Goal: Check status: Check status

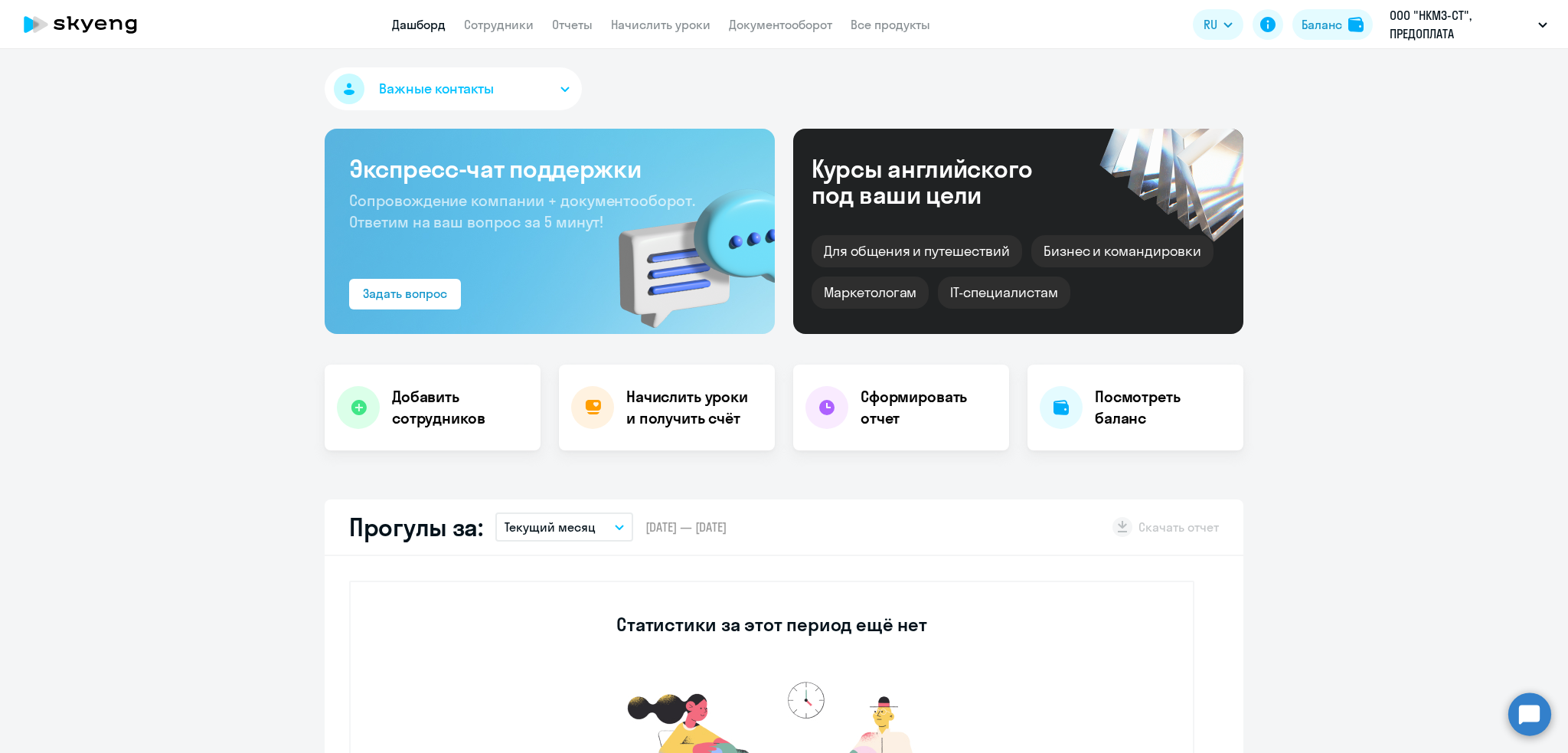
select select "30"
click at [504, 26] on link "Сотрудники" at bounding box center [499, 24] width 69 height 15
select select "30"
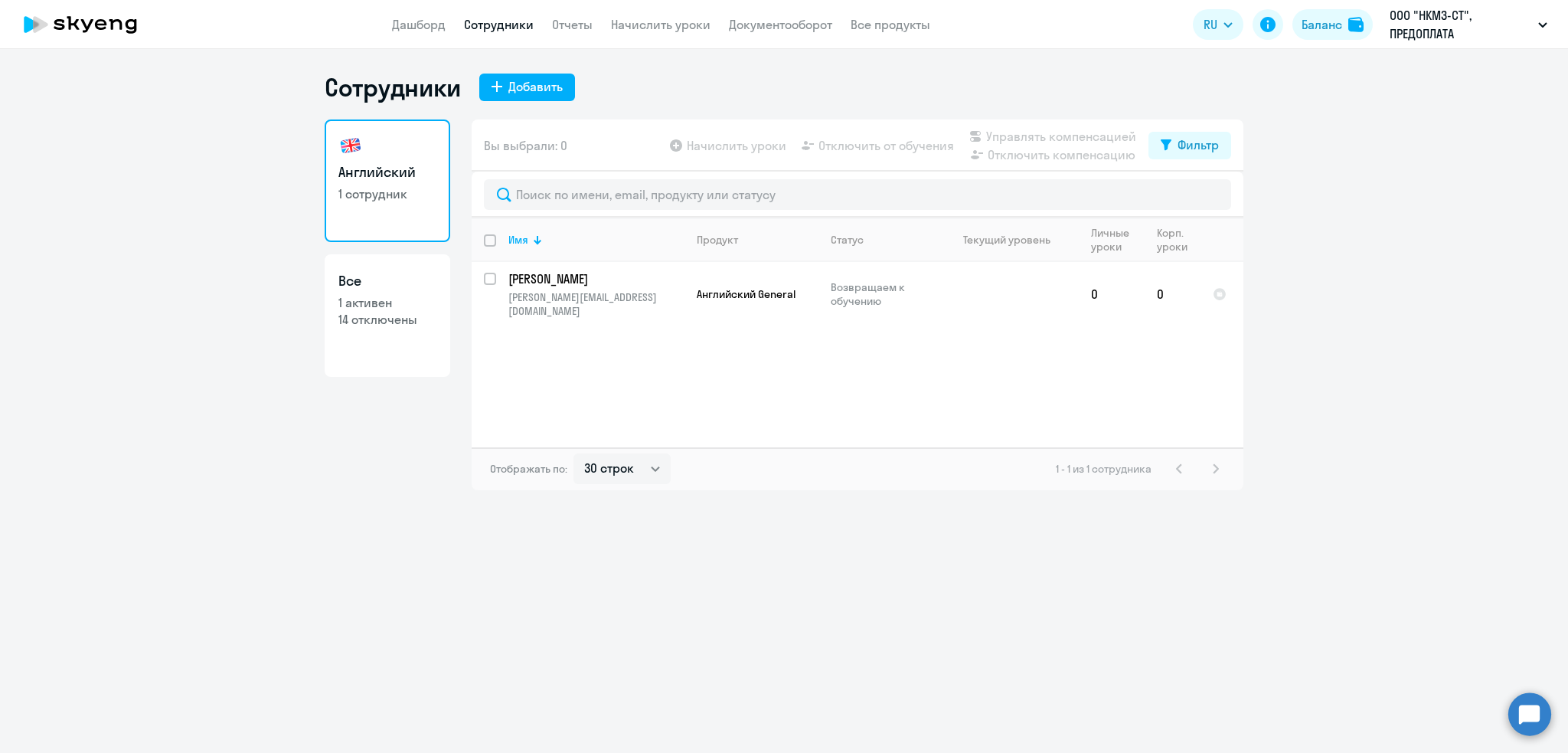
drag, startPoint x: 405, startPoint y: 24, endPoint x: 480, endPoint y: 36, distance: 76.0
click at [405, 23] on link "Дашборд" at bounding box center [418, 24] width 53 height 15
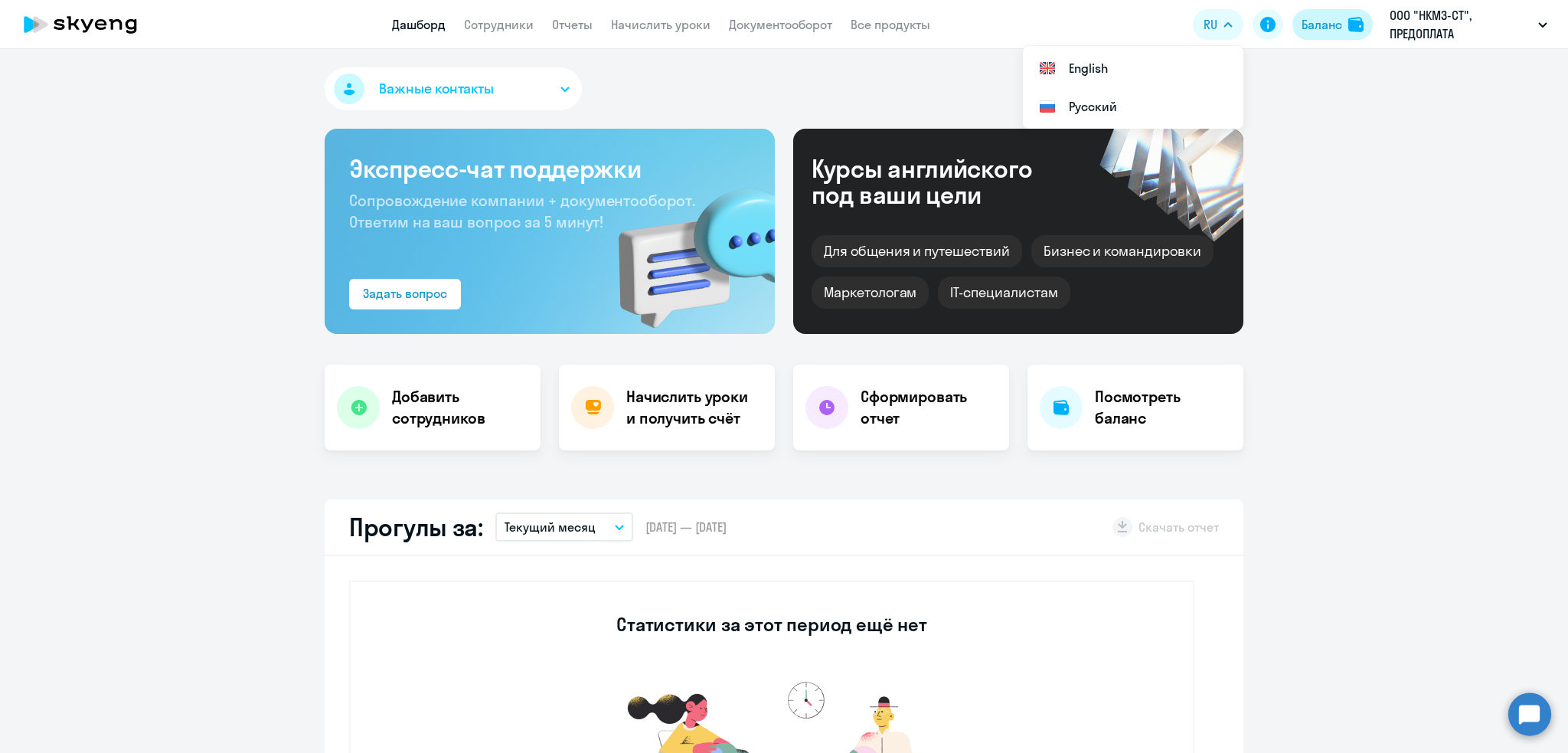
select select "30"
click at [1319, 22] on div "Баланс" at bounding box center [1321, 24] width 40 height 19
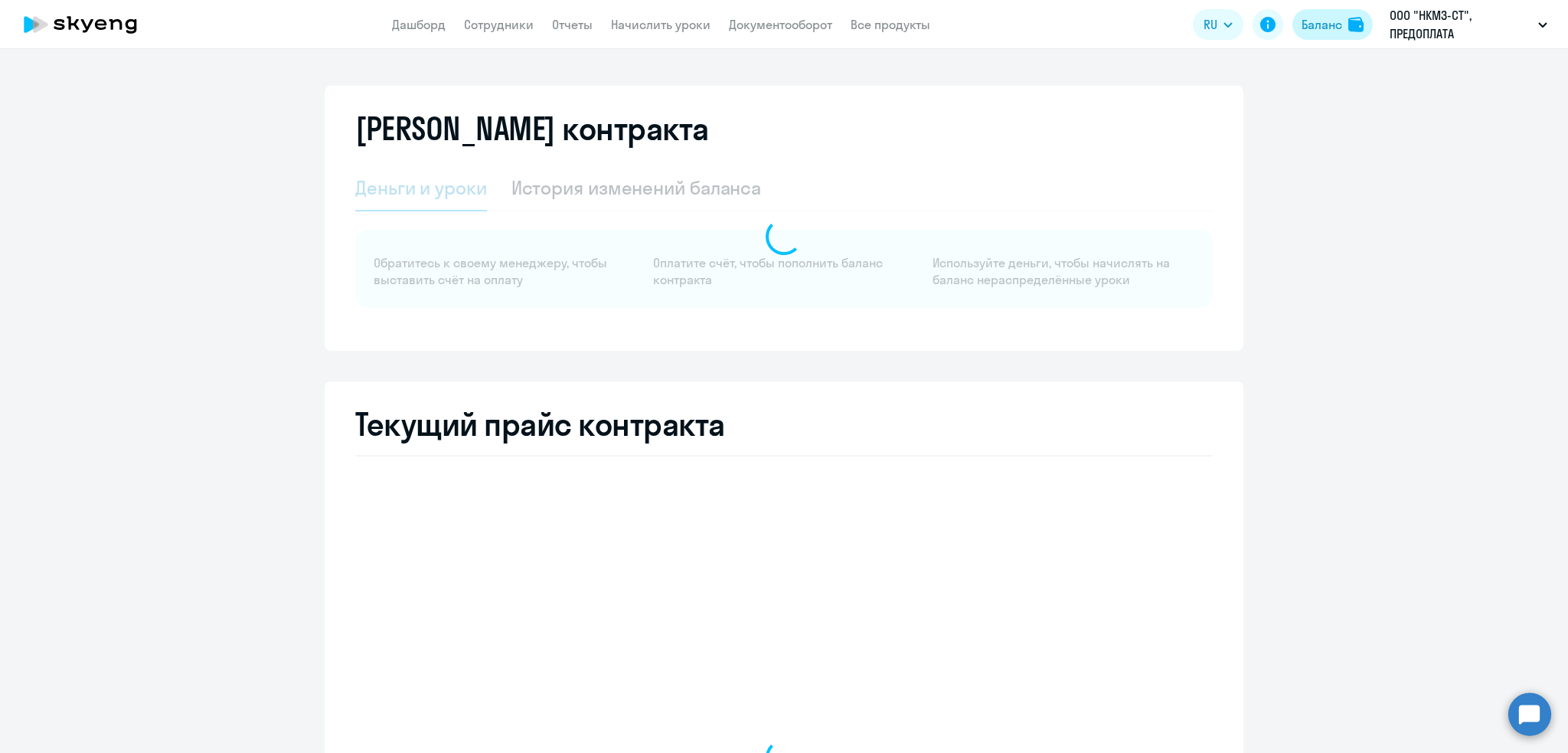
select select "english_adult_not_native_speaker"
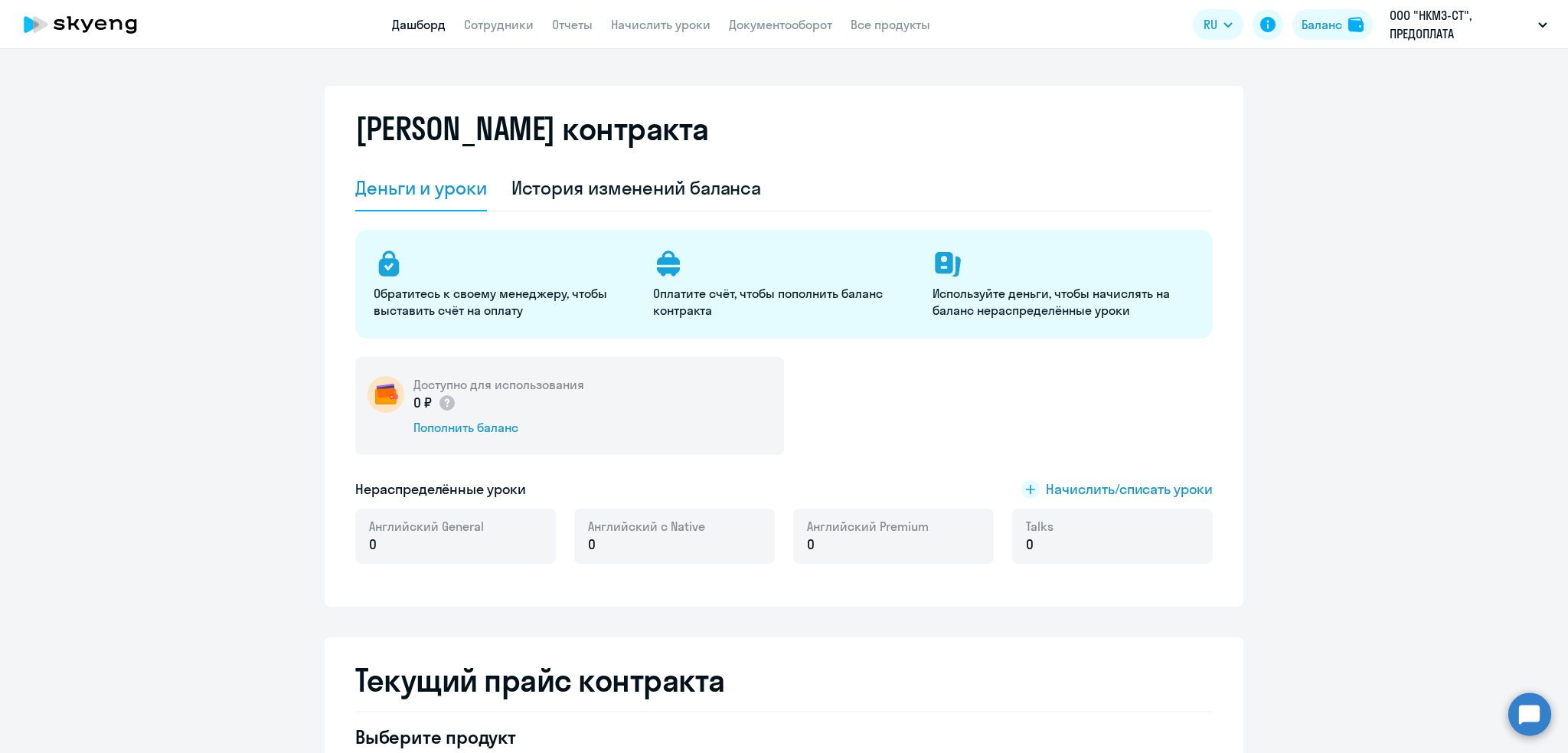
click at [404, 20] on link "Дашборд" at bounding box center [418, 24] width 53 height 15
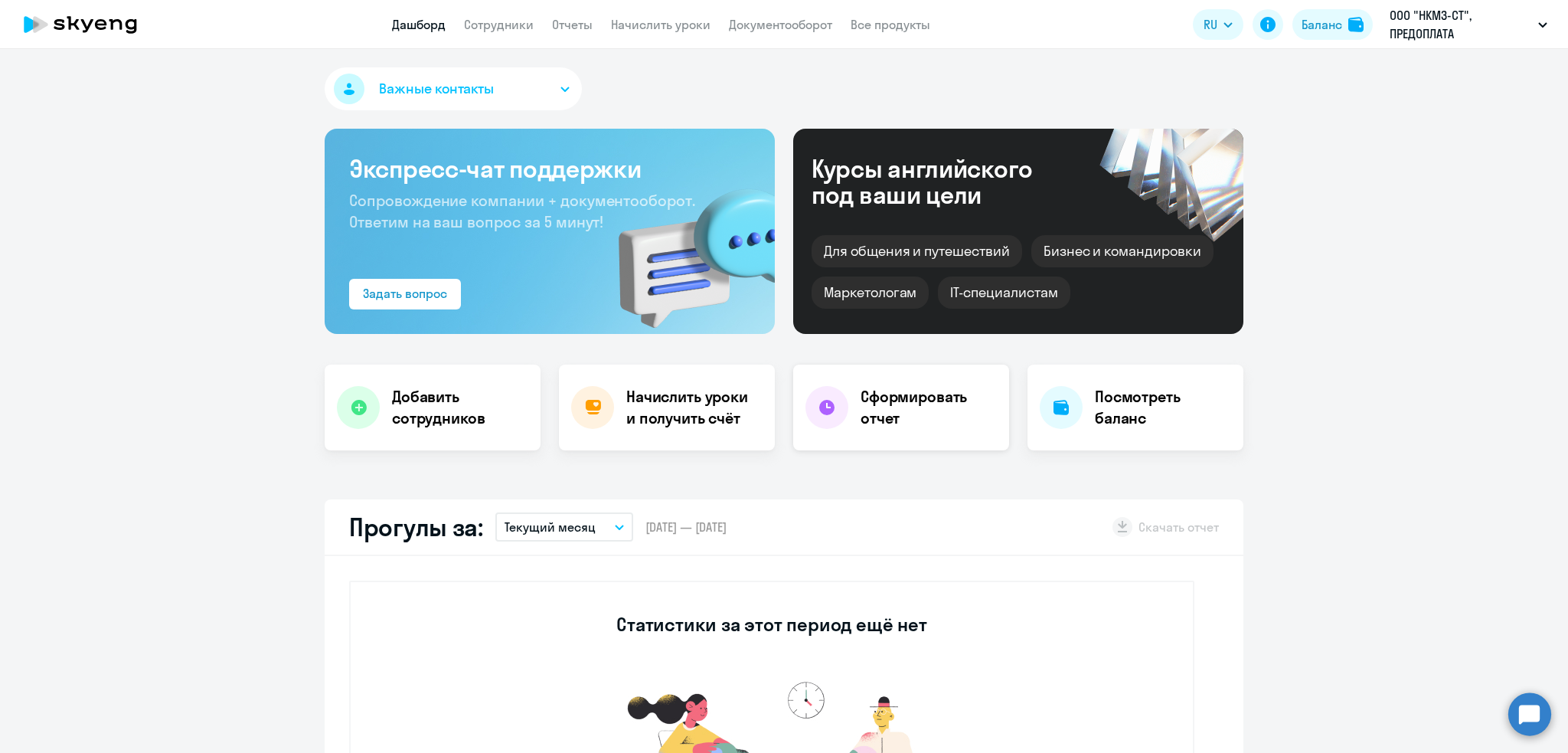
select select "30"
click at [1153, 406] on h4 "Посмотреть баланс" at bounding box center [1163, 407] width 137 height 43
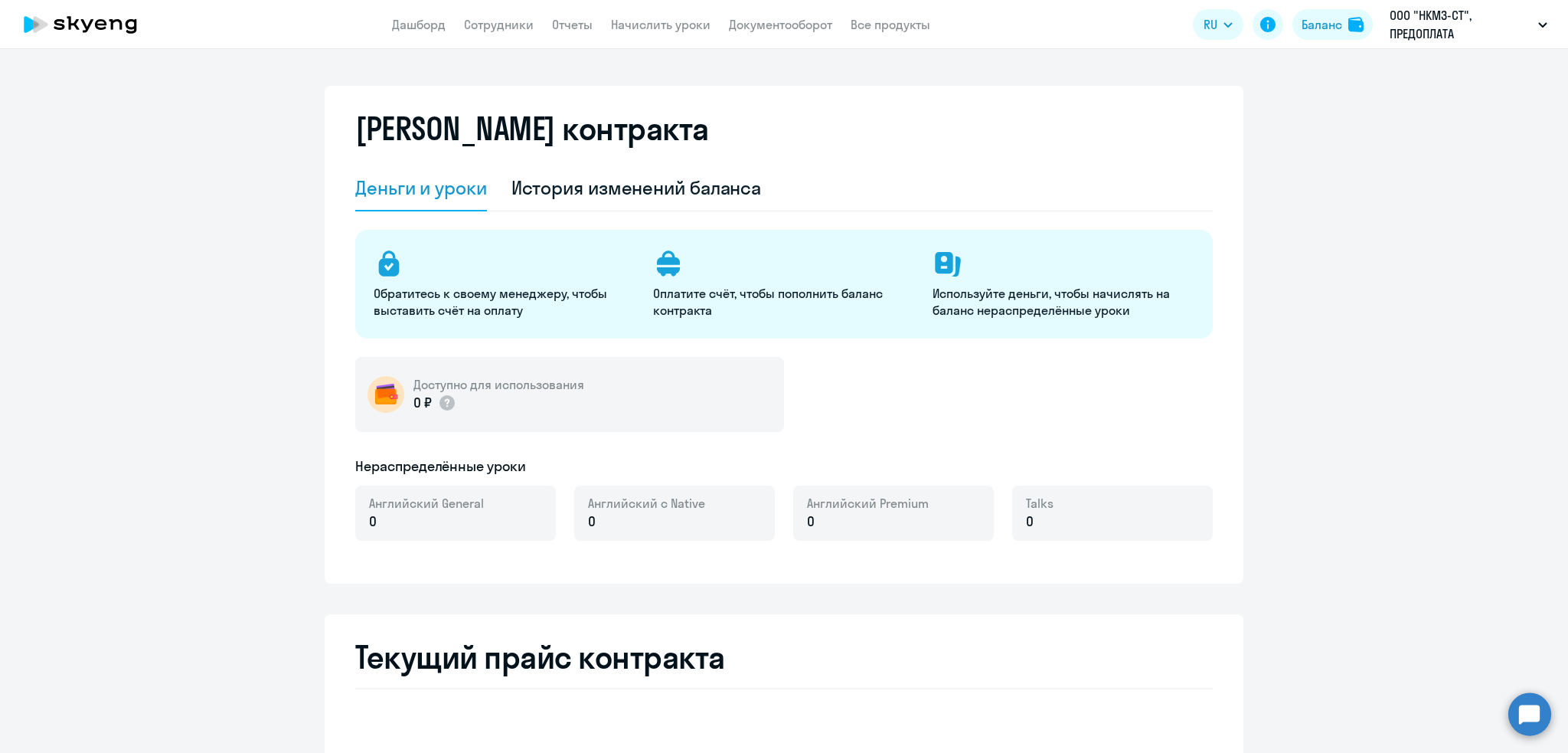
select select "english_adult_not_native_speaker"
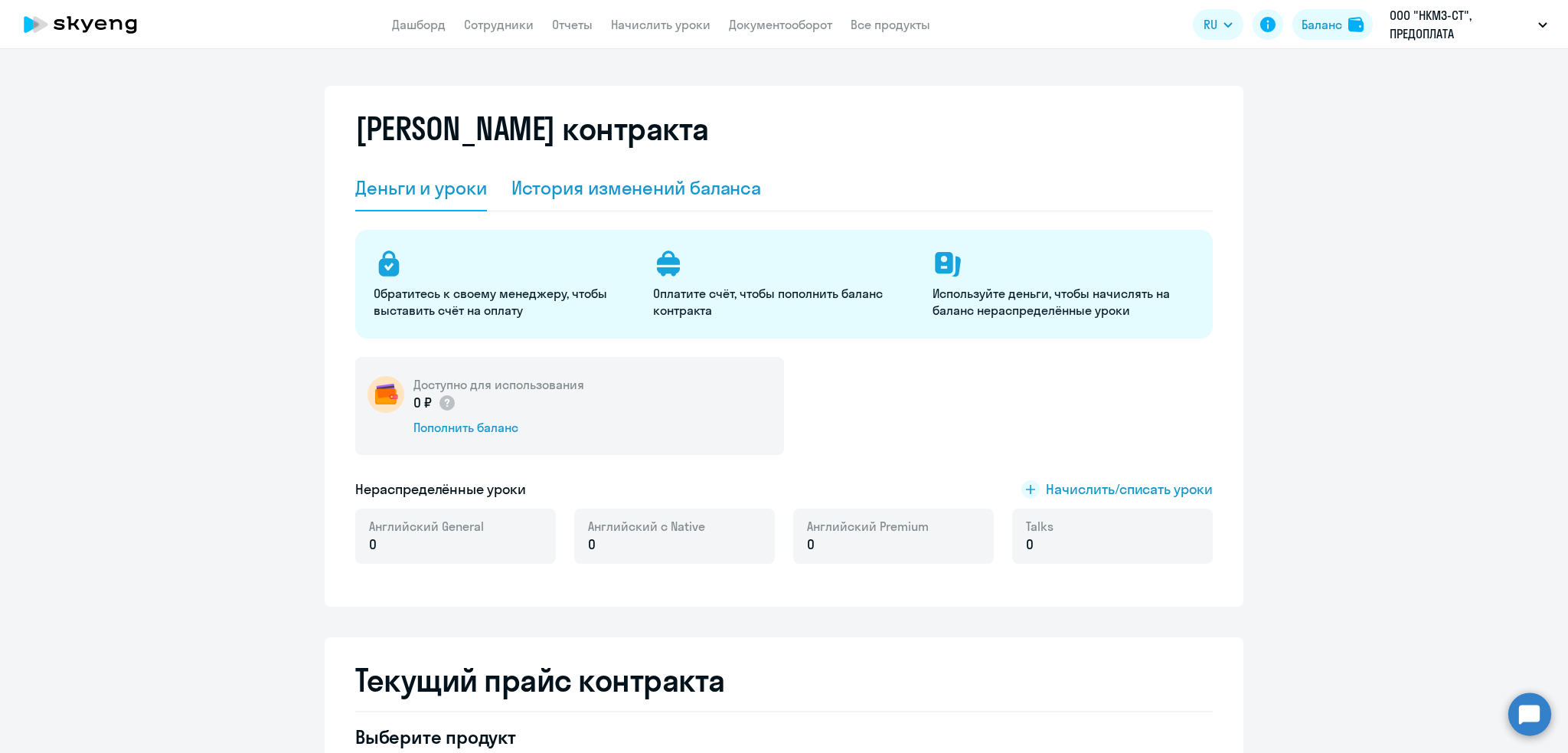
click at [579, 196] on div "История изменений баланса" at bounding box center [636, 187] width 250 height 24
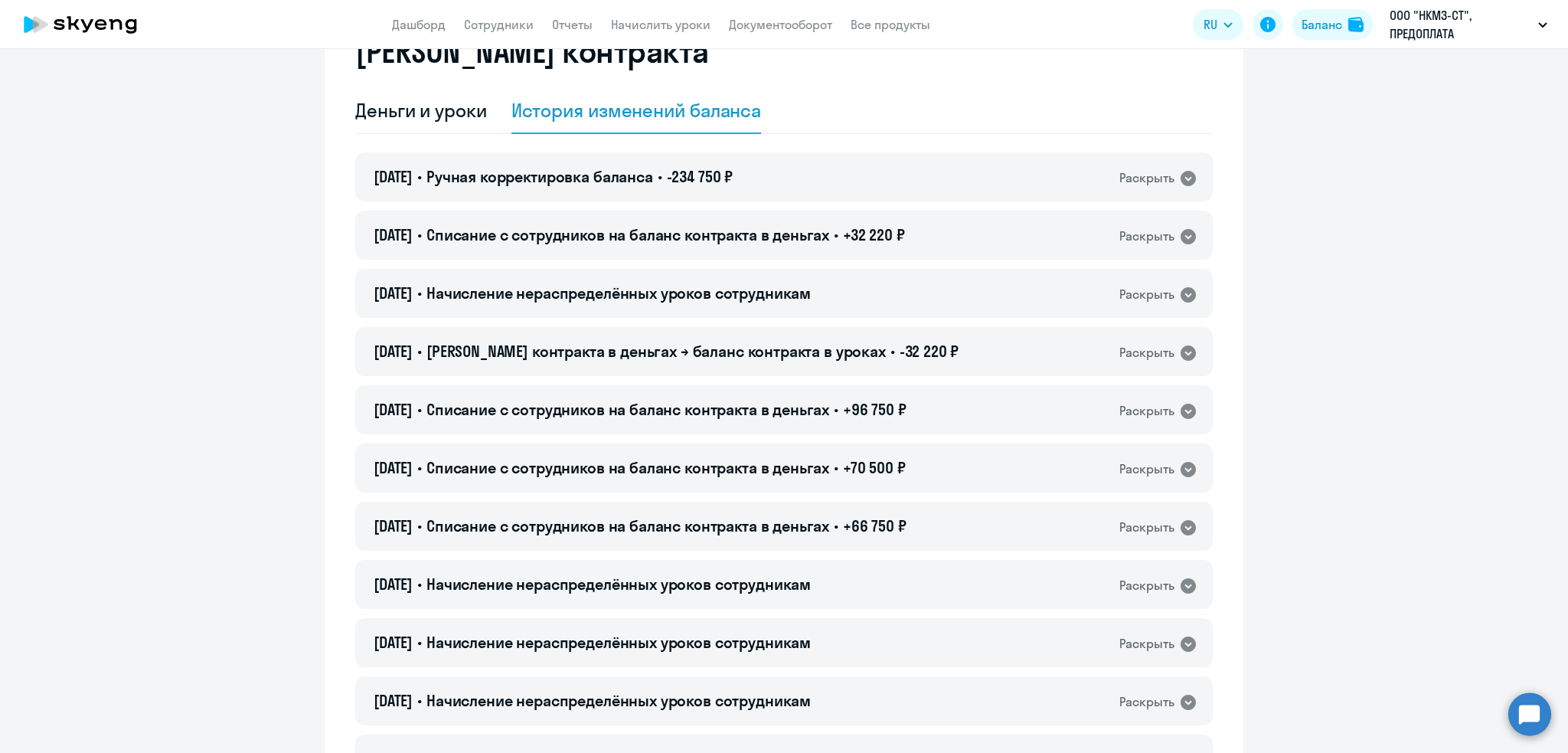
scroll to position [86, 0]
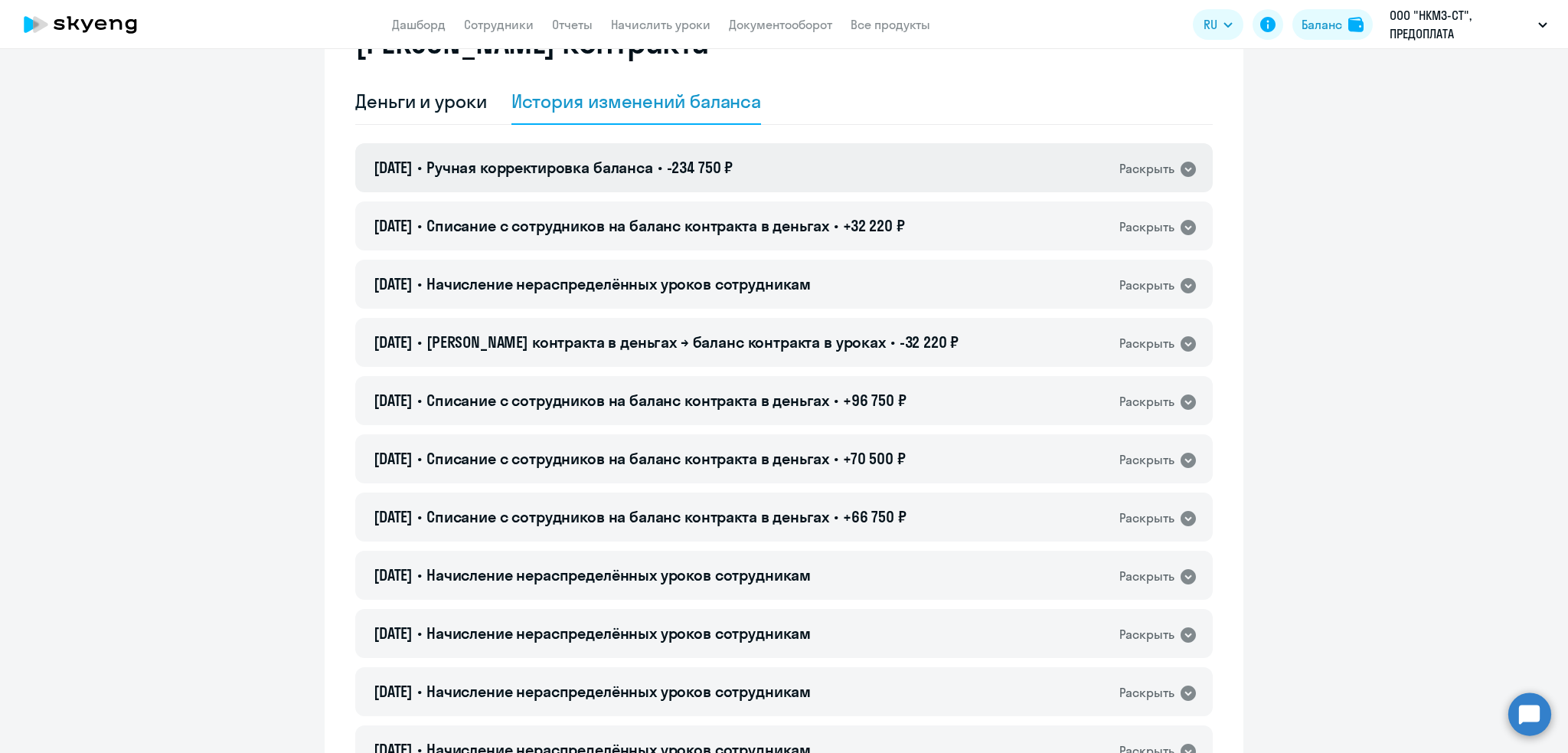
click at [867, 167] on div "[DATE] • Ручная корректировка баланса • -234 750 ₽ Раскрыть" at bounding box center [784, 168] width 857 height 49
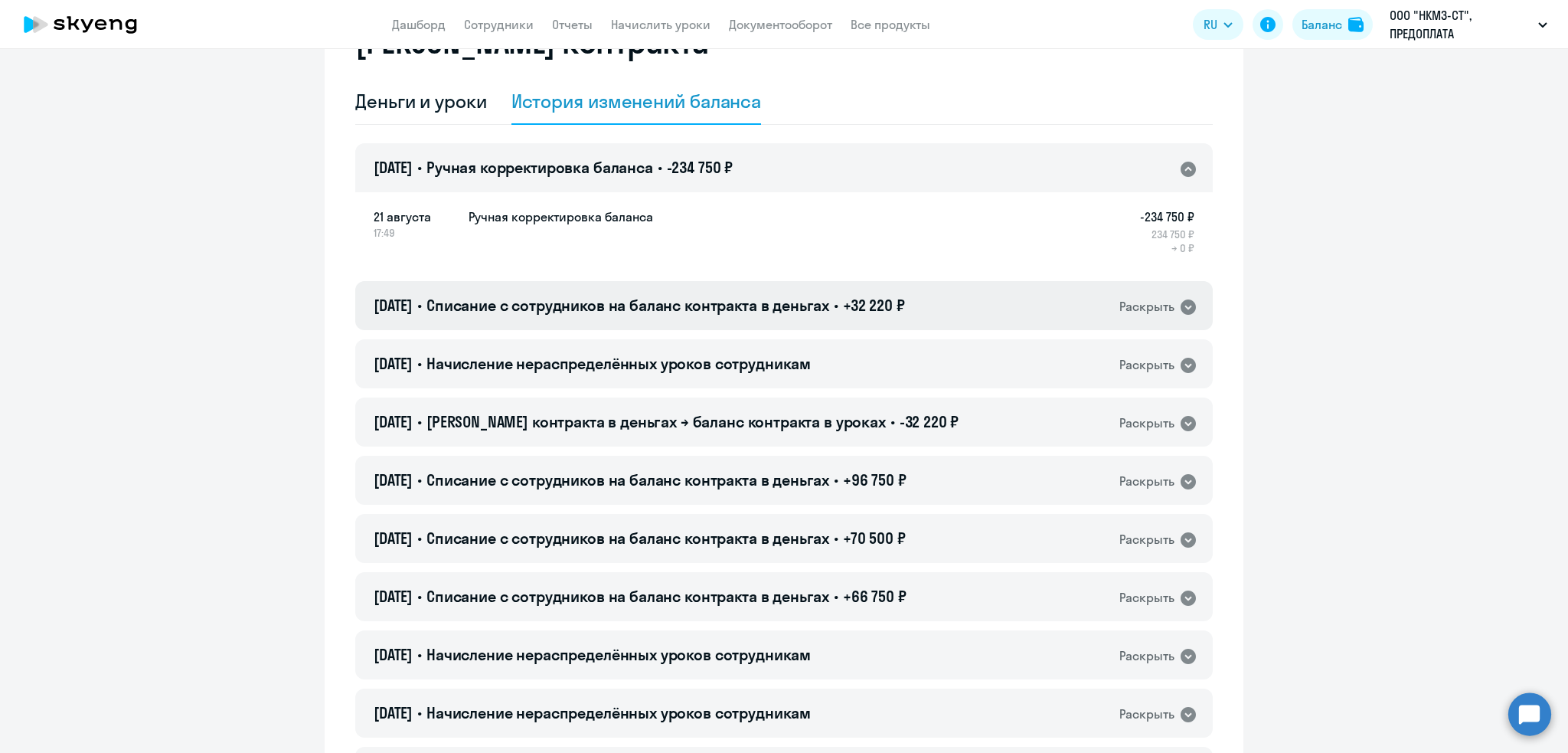
click at [829, 300] on span "Списание с сотрудников на баланс контракта в деньгах" at bounding box center [628, 305] width 403 height 19
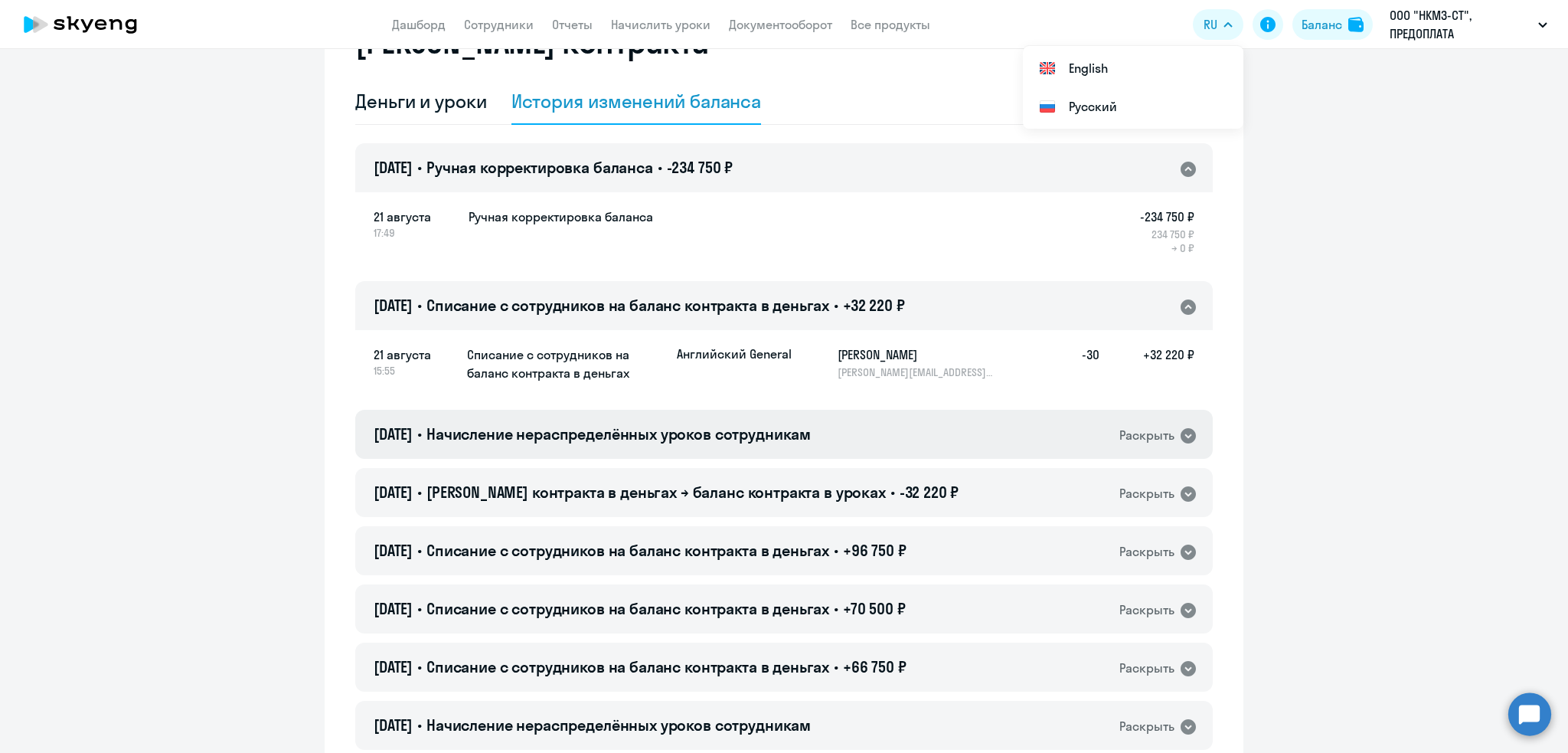
click at [759, 435] on span "Начисление нераспределённых уроков сотрудникам" at bounding box center [619, 434] width 385 height 19
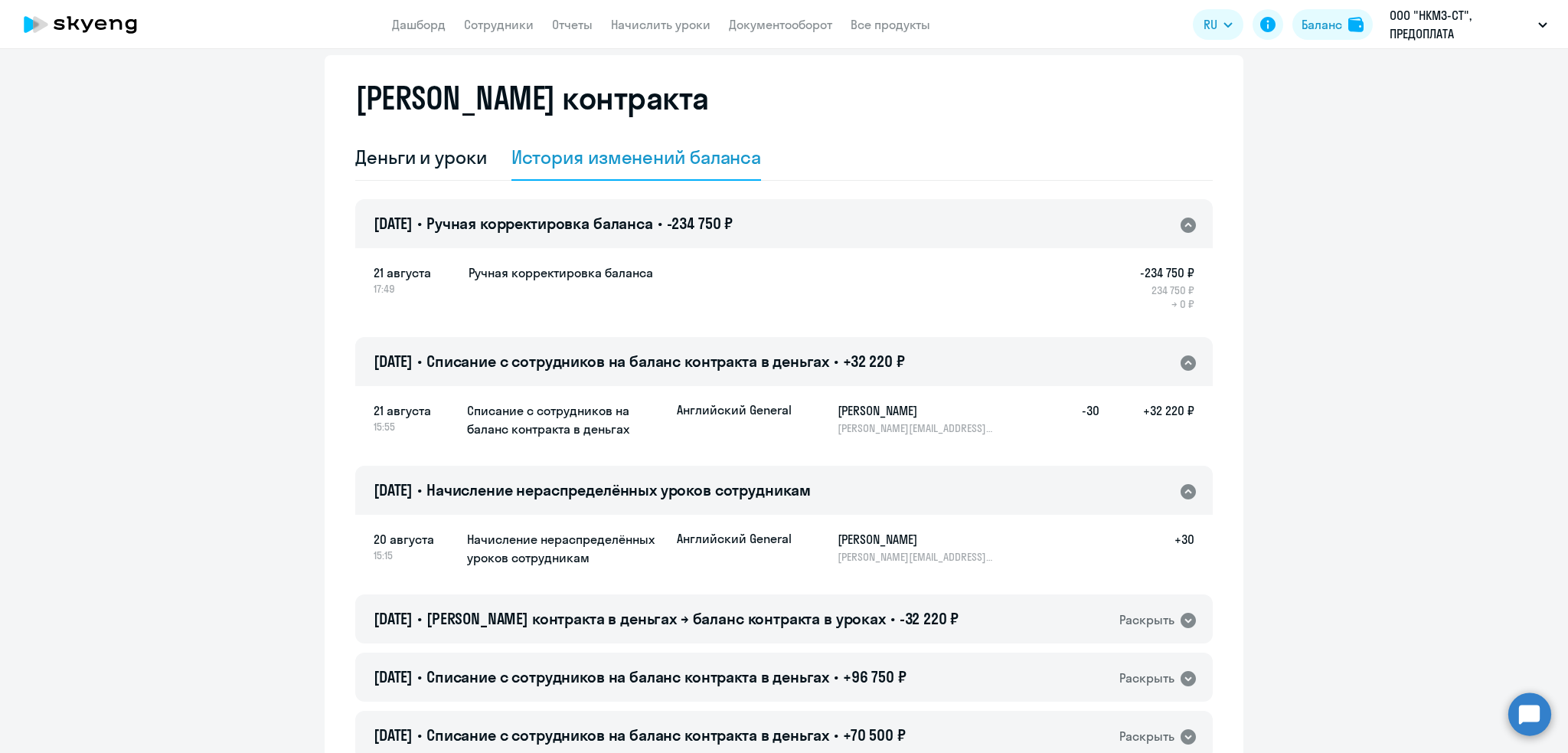
scroll to position [0, 0]
